Goal: Transaction & Acquisition: Obtain resource

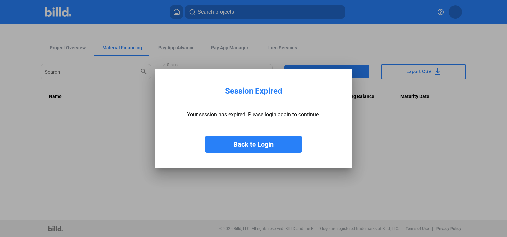
click at [255, 143] on button "Back to Login" at bounding box center [253, 144] width 97 height 17
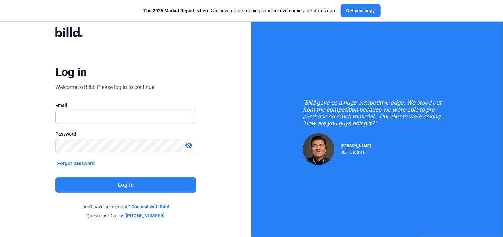
type input "[PERSON_NAME][EMAIL_ADDRESS][PERSON_NAME][DOMAIN_NAME]"
click at [108, 190] on button "Log in" at bounding box center [125, 185] width 141 height 15
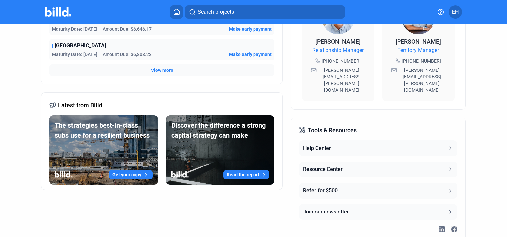
scroll to position [133, 0]
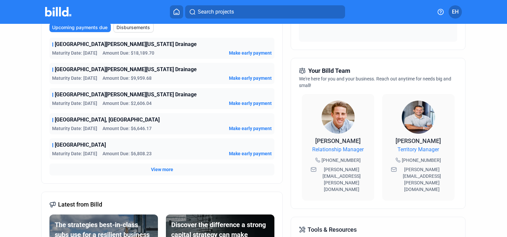
click at [159, 170] on span "View more" at bounding box center [162, 169] width 22 height 7
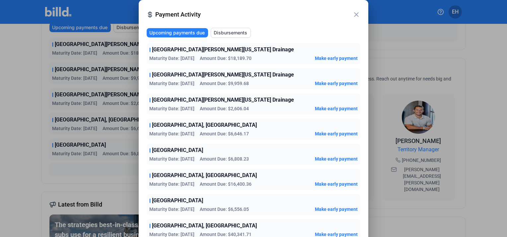
scroll to position [104, 0]
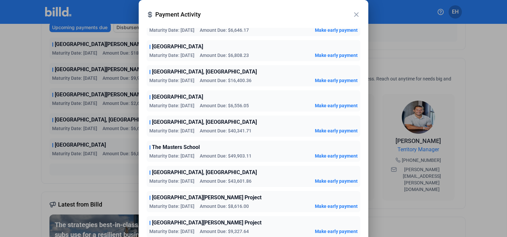
click at [355, 14] on mat-icon "close" at bounding box center [356, 15] width 8 height 8
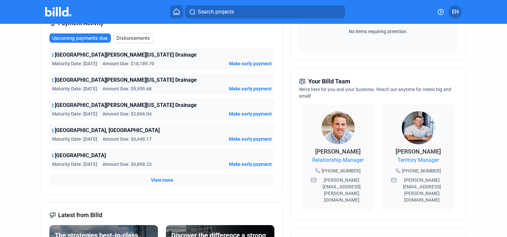
scroll to position [0, 0]
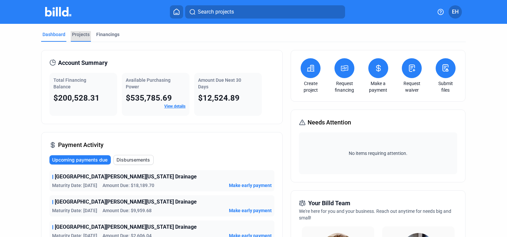
click at [83, 32] on div "Projects" at bounding box center [81, 34] width 18 height 7
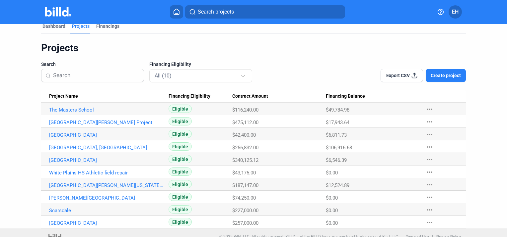
scroll to position [16, 0]
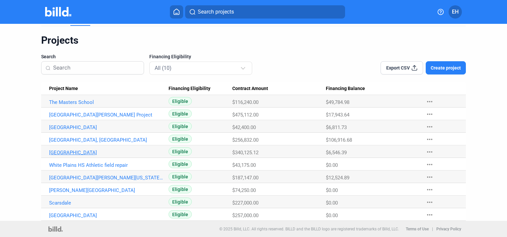
click at [92, 150] on link "[GEOGRAPHIC_DATA]" at bounding box center [106, 153] width 114 height 6
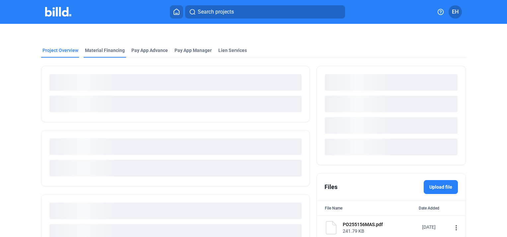
click at [116, 50] on div "Project Overview Material Financing Pay App Advance Pay App Manager Lien Servic…" at bounding box center [253, 141] width 426 height 235
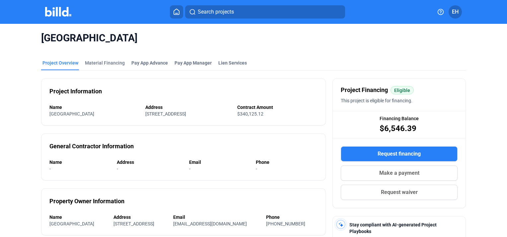
click at [379, 154] on span "Request financing" at bounding box center [398, 154] width 43 height 8
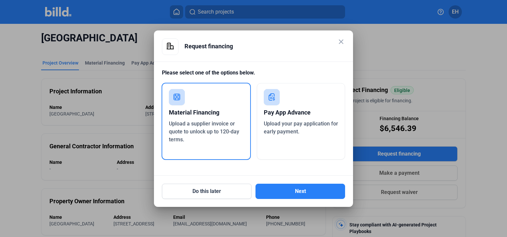
click at [196, 123] on span "Upload a supplier invoice or quote to unlock up to 120-day terms." at bounding box center [204, 132] width 70 height 22
click at [280, 193] on button "Next" at bounding box center [300, 191] width 90 height 15
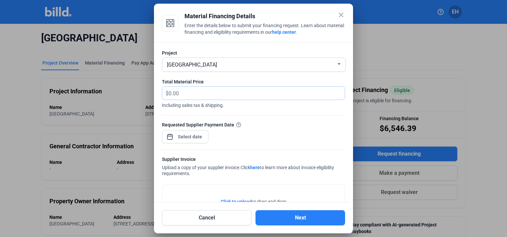
click at [211, 93] on input "text" at bounding box center [252, 93] width 168 height 13
click at [180, 93] on input "38,780.40" at bounding box center [256, 93] width 176 height 13
type input "38,790.40"
click at [193, 135] on div "close Material Financing Details Enter the details below to submit your financi…" at bounding box center [253, 118] width 507 height 237
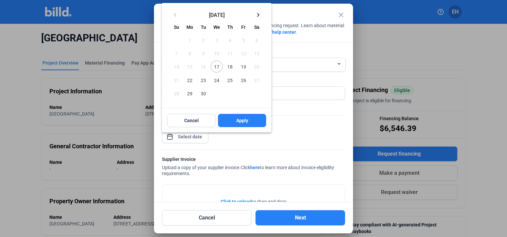
click at [206, 94] on span "30" at bounding box center [203, 94] width 12 height 12
click at [239, 119] on span "Apply" at bounding box center [242, 120] width 12 height 7
type input "[DATE]"
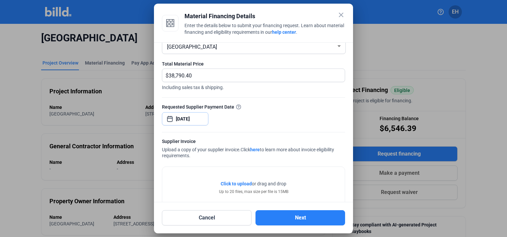
scroll to position [35, 0]
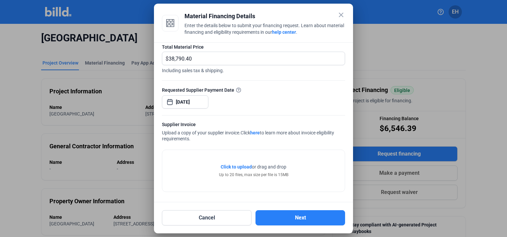
click at [236, 169] on span "Click to upload" at bounding box center [235, 166] width 31 height 5
click at [278, 211] on button "Next" at bounding box center [300, 218] width 90 height 15
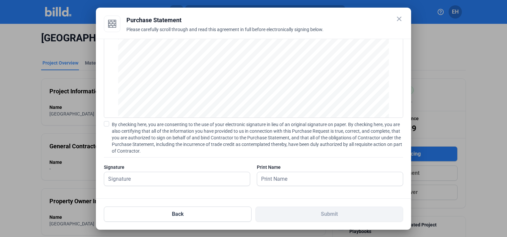
scroll to position [48, 0]
click at [107, 120] on span at bounding box center [106, 121] width 5 height 5
click at [0, 0] on input "By checking here, you are consenting to the use of your electronic signature in…" at bounding box center [0, 0] width 0 height 0
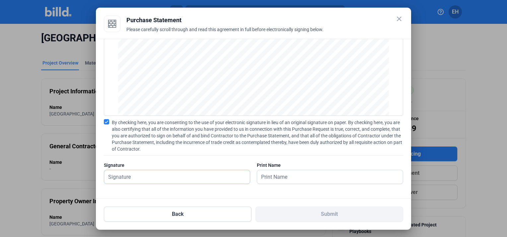
click at [154, 175] on input "text" at bounding box center [173, 177] width 138 height 14
type input "[PERSON_NAME]"
click at [274, 177] on input "text" at bounding box center [330, 177] width 146 height 14
type input "[PERSON_NAME]"
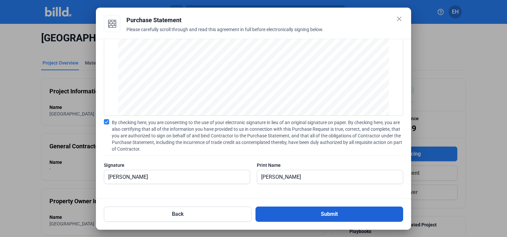
click at [294, 212] on button "Submit" at bounding box center [329, 214] width 148 height 15
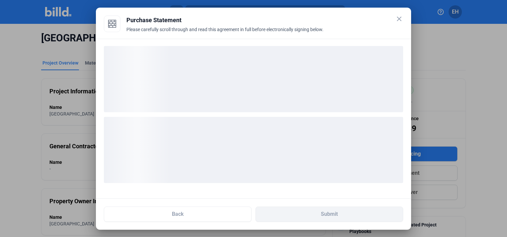
scroll to position [0, 0]
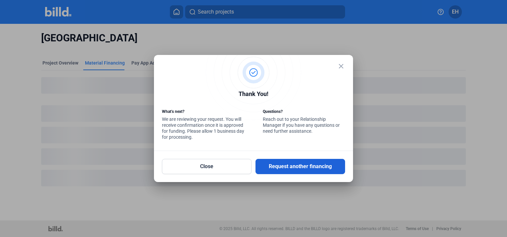
click at [320, 171] on button "Request another financing" at bounding box center [300, 166] width 90 height 15
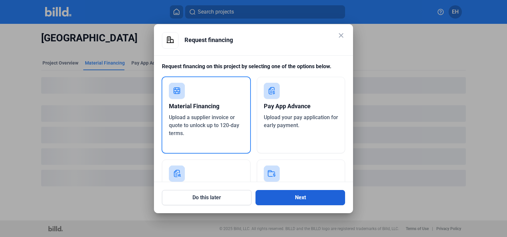
click at [286, 197] on button "Next" at bounding box center [300, 197] width 90 height 15
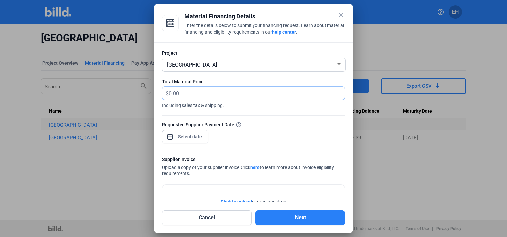
click at [224, 97] on input "text" at bounding box center [256, 93] width 176 height 13
type input "48,819.95"
click at [167, 136] on span "Open calendar" at bounding box center [170, 134] width 16 height 16
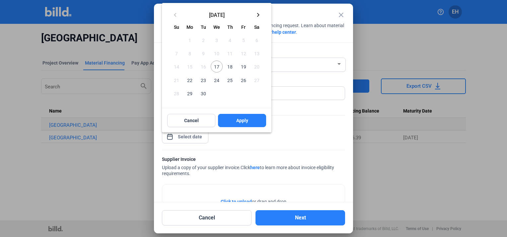
click at [203, 95] on span "30" at bounding box center [203, 94] width 12 height 12
click at [253, 122] on button "Apply" at bounding box center [242, 120] width 48 height 13
type input "[DATE]"
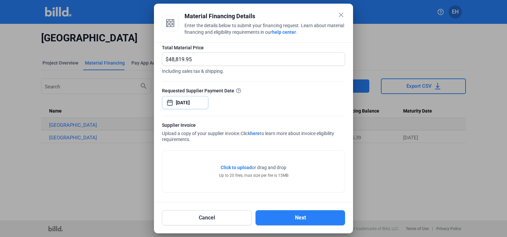
scroll to position [35, 0]
click at [230, 167] on span "Click to upload" at bounding box center [235, 166] width 31 height 5
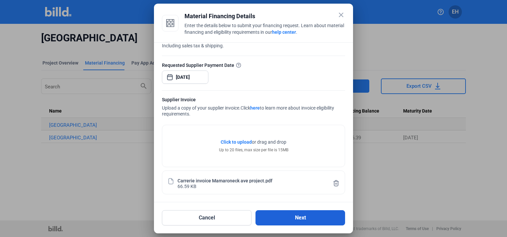
click at [272, 215] on button "Next" at bounding box center [300, 218] width 90 height 15
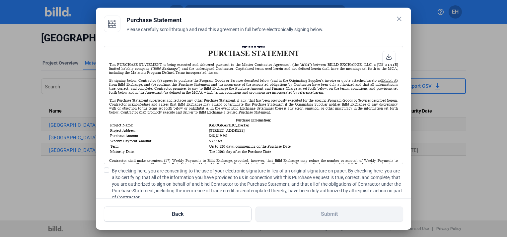
scroll to position [33, 0]
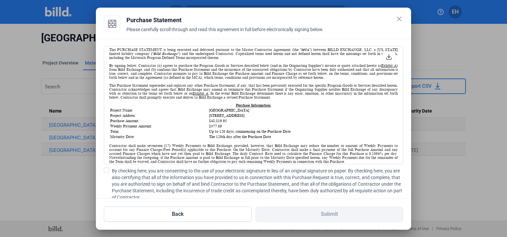
click at [105, 169] on span at bounding box center [106, 170] width 5 height 5
click at [0, 0] on input "By checking here, you are consenting to the use of your electronic signature in…" at bounding box center [0, 0] width 0 height 0
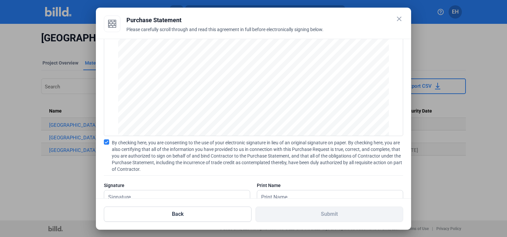
scroll to position [48, 0]
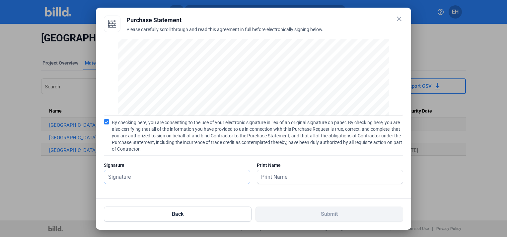
click at [180, 176] on input "text" at bounding box center [177, 177] width 146 height 14
type input "[PERSON_NAME]"
click at [257, 181] on input "text" at bounding box center [326, 177] width 138 height 14
type input "[PERSON_NAME]"
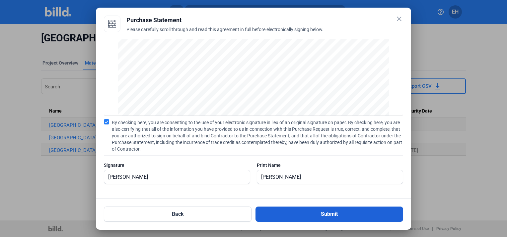
click at [274, 213] on button "Submit" at bounding box center [329, 214] width 148 height 15
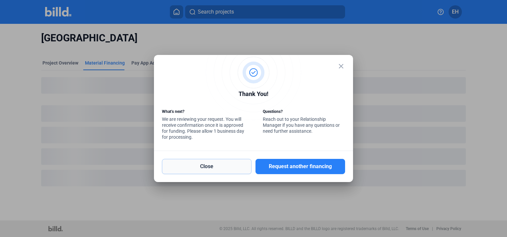
click at [216, 171] on button "Close" at bounding box center [207, 166] width 90 height 15
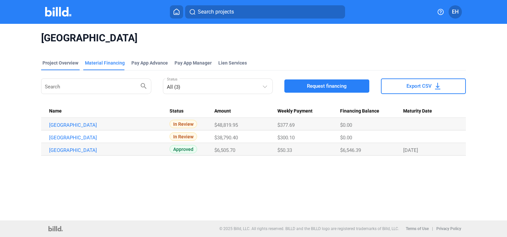
click at [49, 65] on div "Project Overview" at bounding box center [60, 63] width 36 height 7
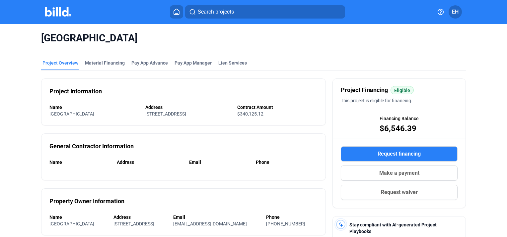
click at [176, 12] on icon at bounding box center [176, 12] width 7 height 6
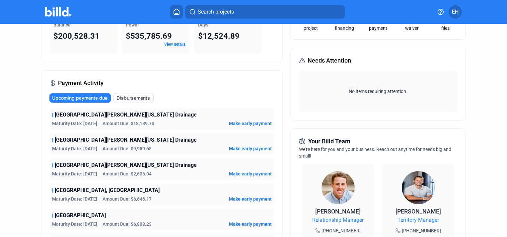
scroll to position [66, 0]
